Goal: Task Accomplishment & Management: Complete application form

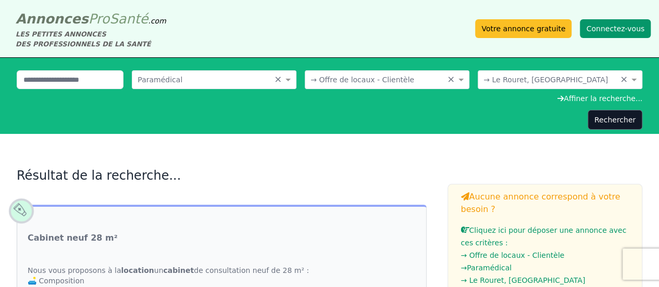
click at [610, 30] on button "Connectez-vous" at bounding box center [614, 28] width 71 height 19
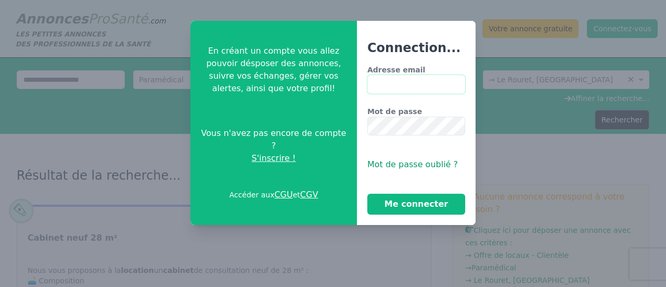
type input "**********"
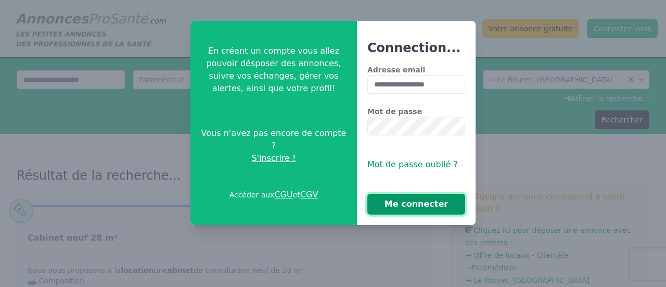
click at [429, 203] on button "Me connecter" at bounding box center [417, 204] width 98 height 21
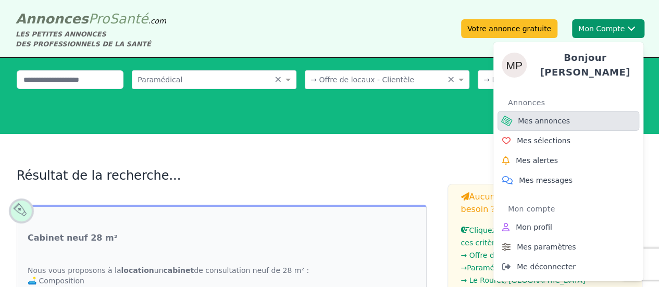
click at [561, 122] on span "Mes annonces" at bounding box center [544, 121] width 52 height 10
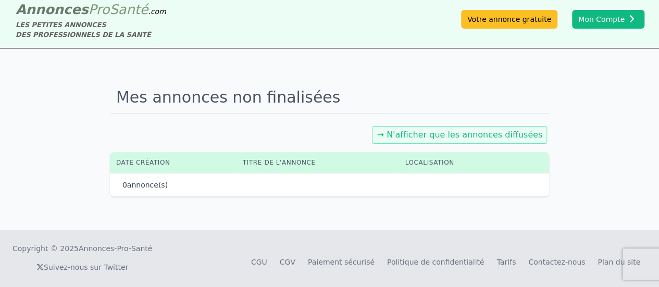
scroll to position [15, 0]
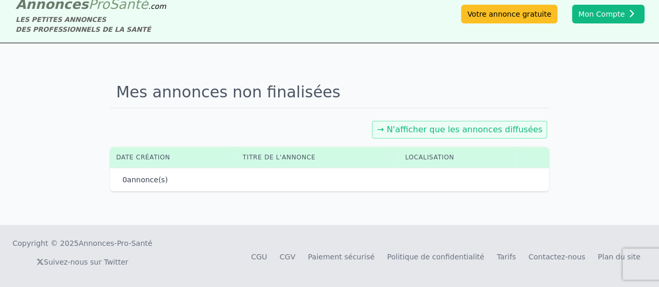
click at [486, 129] on link "→ N'afficher que les annonces diffusées" at bounding box center [459, 129] width 166 height 10
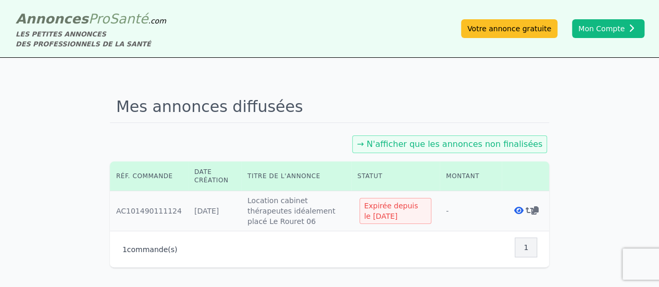
click at [532, 210] on icon at bounding box center [534, 210] width 7 height 8
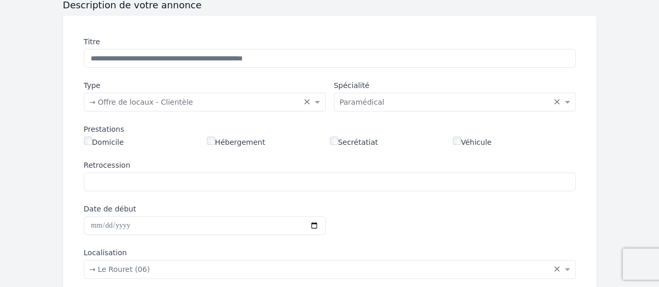
scroll to position [156, 0]
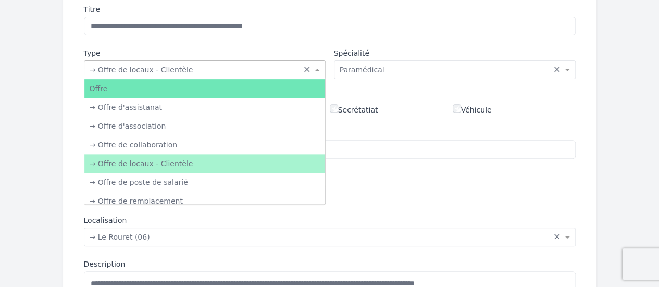
click at [319, 68] on span at bounding box center [318, 70] width 13 height 10
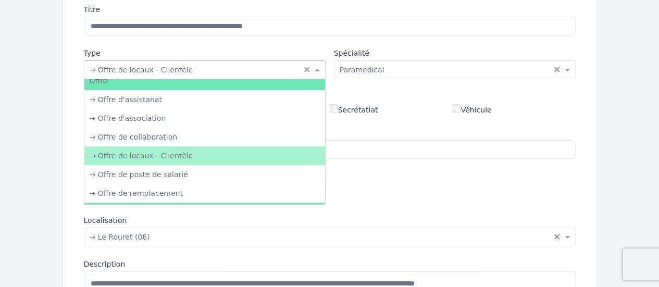
scroll to position [0, 0]
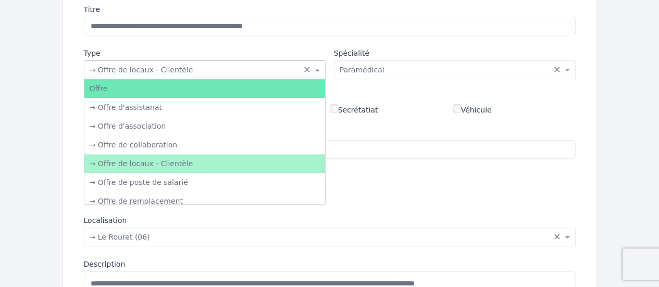
click at [213, 167] on div "→ Offre de locaux - Clientèle" at bounding box center [204, 163] width 241 height 19
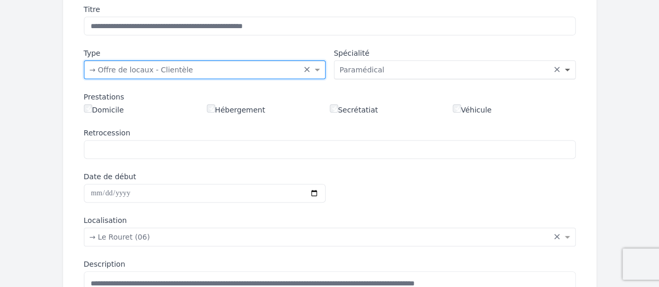
click at [565, 71] on span at bounding box center [568, 70] width 13 height 10
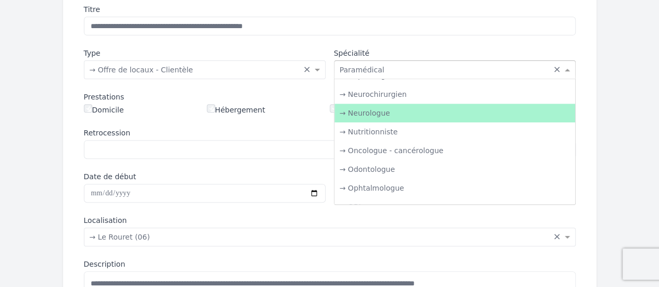
scroll to position [871, 0]
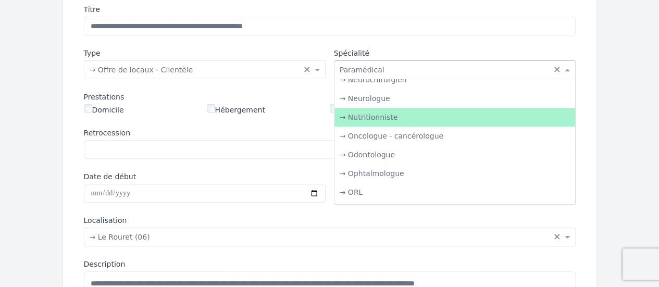
click at [354, 118] on div "→ Nutritionniste" at bounding box center [454, 117] width 241 height 19
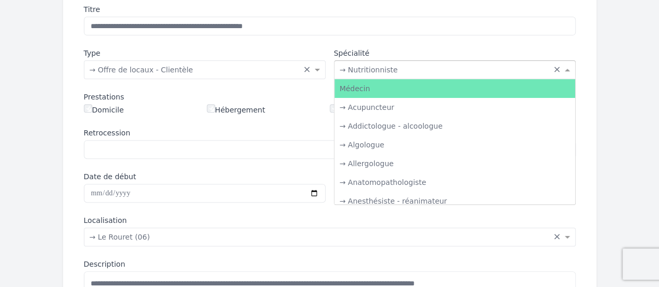
scroll to position [900, 0]
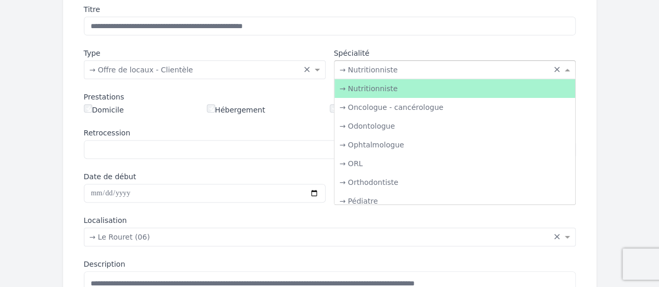
click at [569, 71] on span at bounding box center [568, 70] width 13 height 10
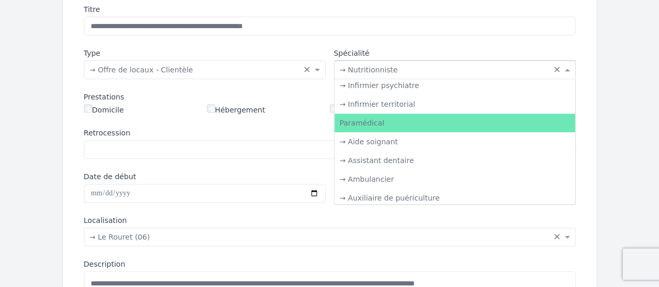
scroll to position [1420, 0]
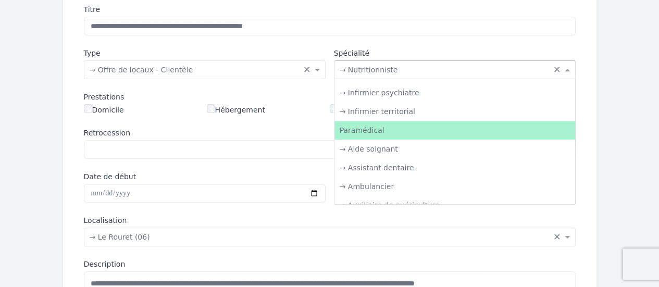
click at [401, 127] on div "Paramédical" at bounding box center [454, 130] width 241 height 19
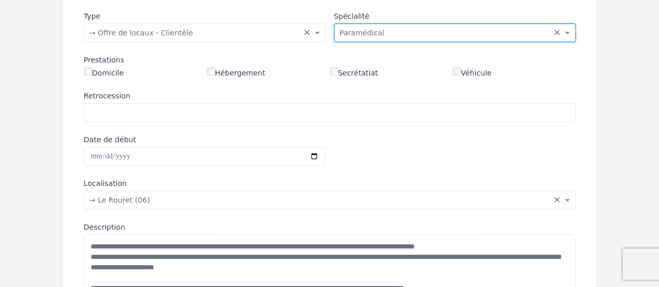
scroll to position [208, 0]
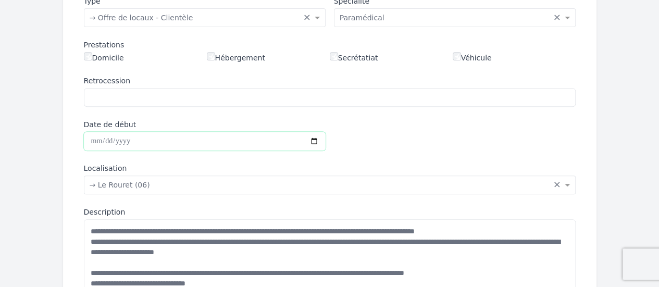
click at [318, 143] on input "Date de début" at bounding box center [205, 141] width 242 height 19
type input "**********"
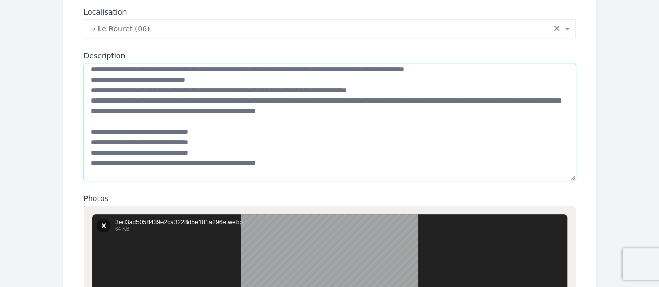
scroll to position [0, 0]
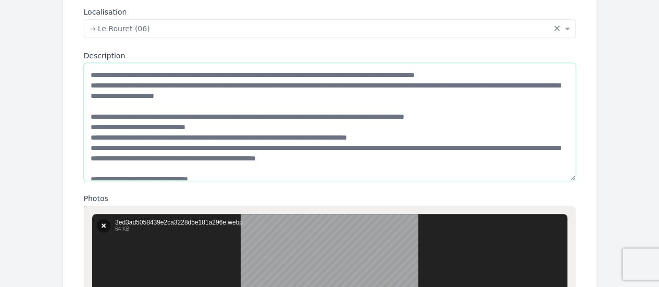
drag, startPoint x: 304, startPoint y: 148, endPoint x: 91, endPoint y: 65, distance: 228.5
click at [91, 65] on textarea "Description" at bounding box center [330, 121] width 492 height 117
paste textarea "**********"
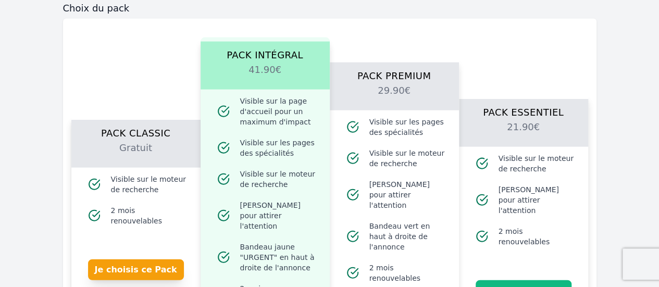
scroll to position [1198, 0]
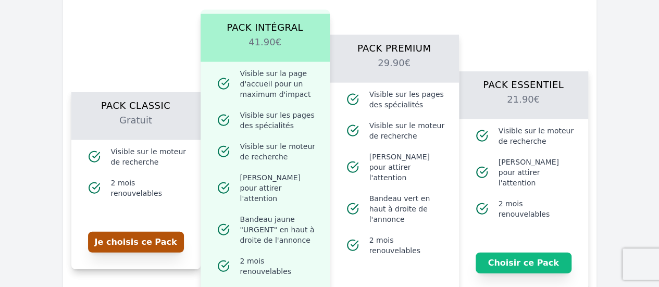
type textarea "**********"
click at [142, 233] on button "Je choisis ce Pack" at bounding box center [136, 242] width 96 height 21
